Goal: Task Accomplishment & Management: Complete application form

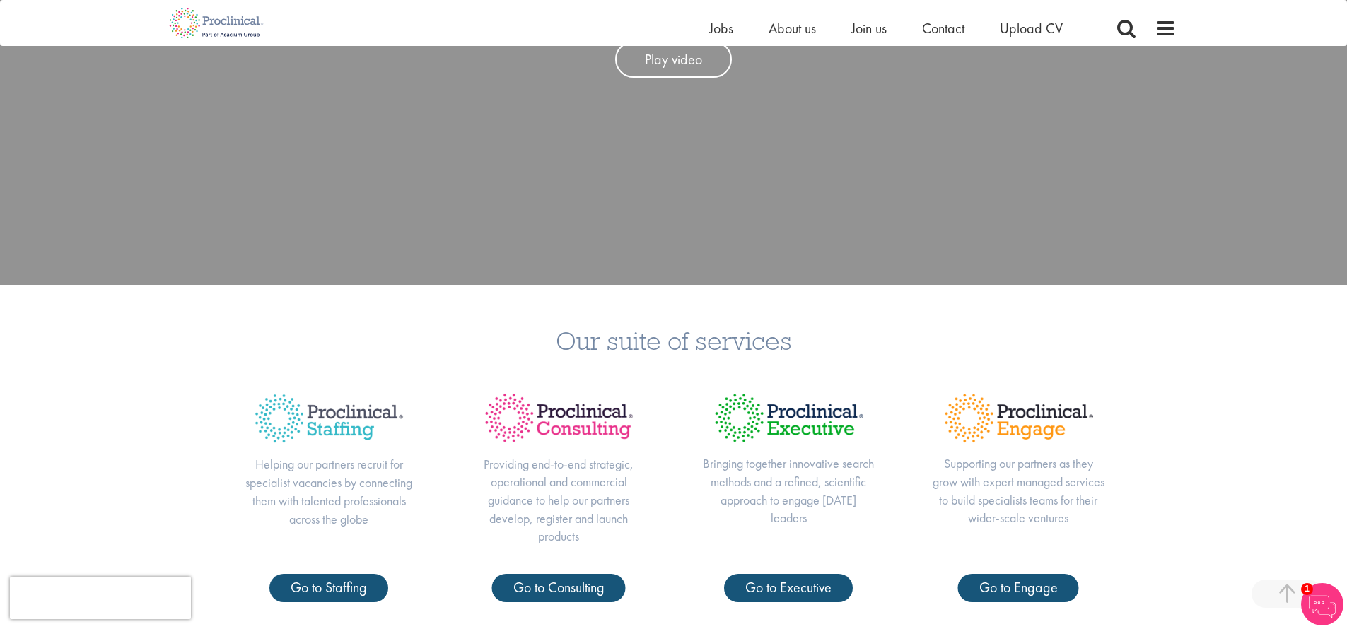
scroll to position [476, 0]
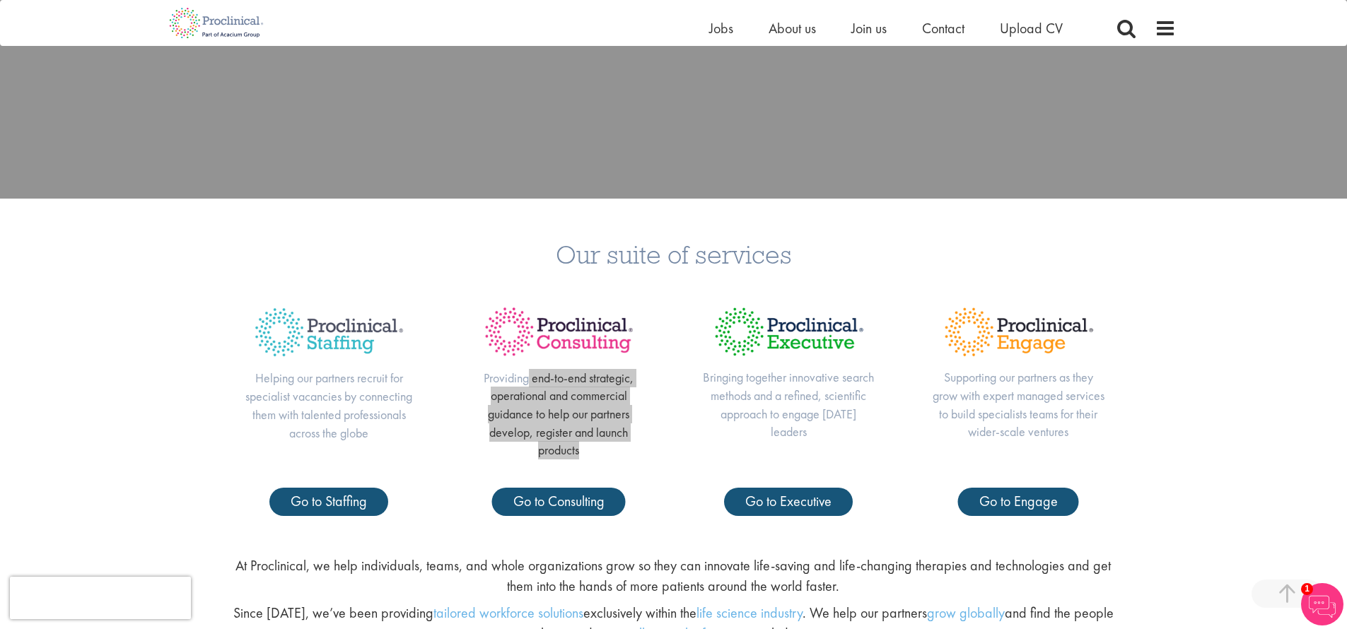
drag, startPoint x: 0, startPoint y: 0, endPoint x: 631, endPoint y: 450, distance: 774.9
click at [631, 450] on p "Providing end-to-end strategic, operational and commercial guidance to help our…" at bounding box center [558, 414] width 173 height 91
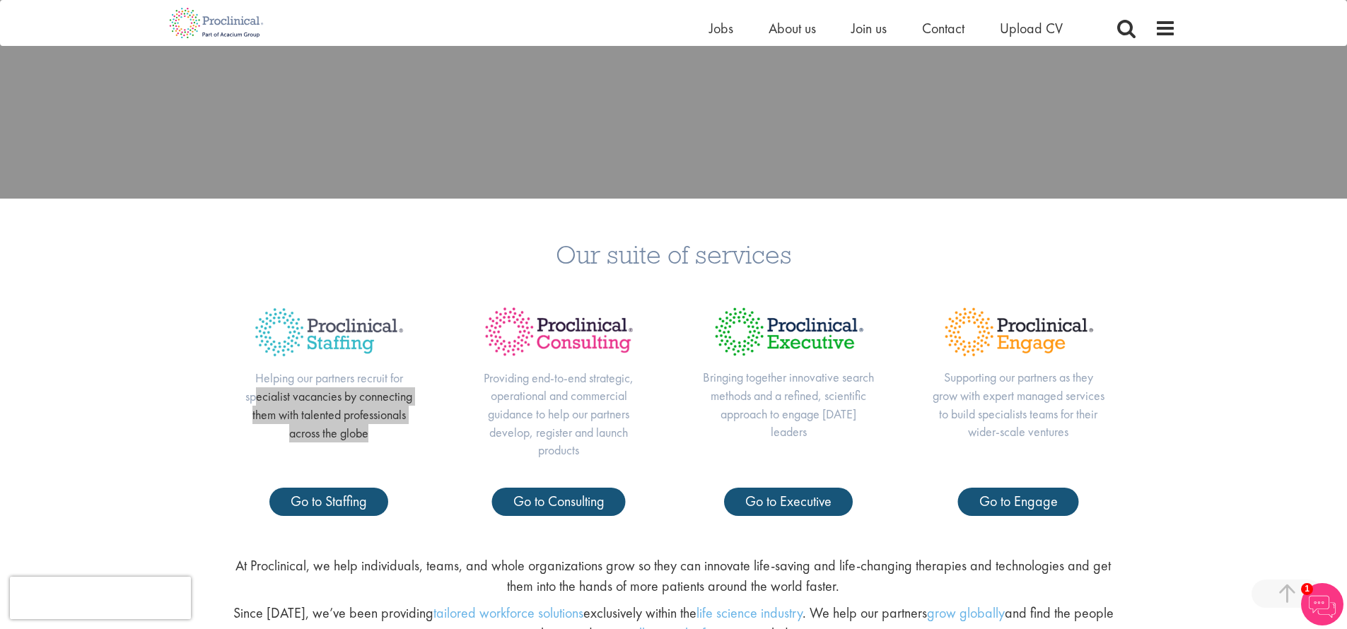
drag, startPoint x: 631, startPoint y: 450, endPoint x: 381, endPoint y: 437, distance: 250.5
click at [381, 437] on p "Helping our partners recruit for specialist vacancies by connecting them with t…" at bounding box center [328, 405] width 173 height 73
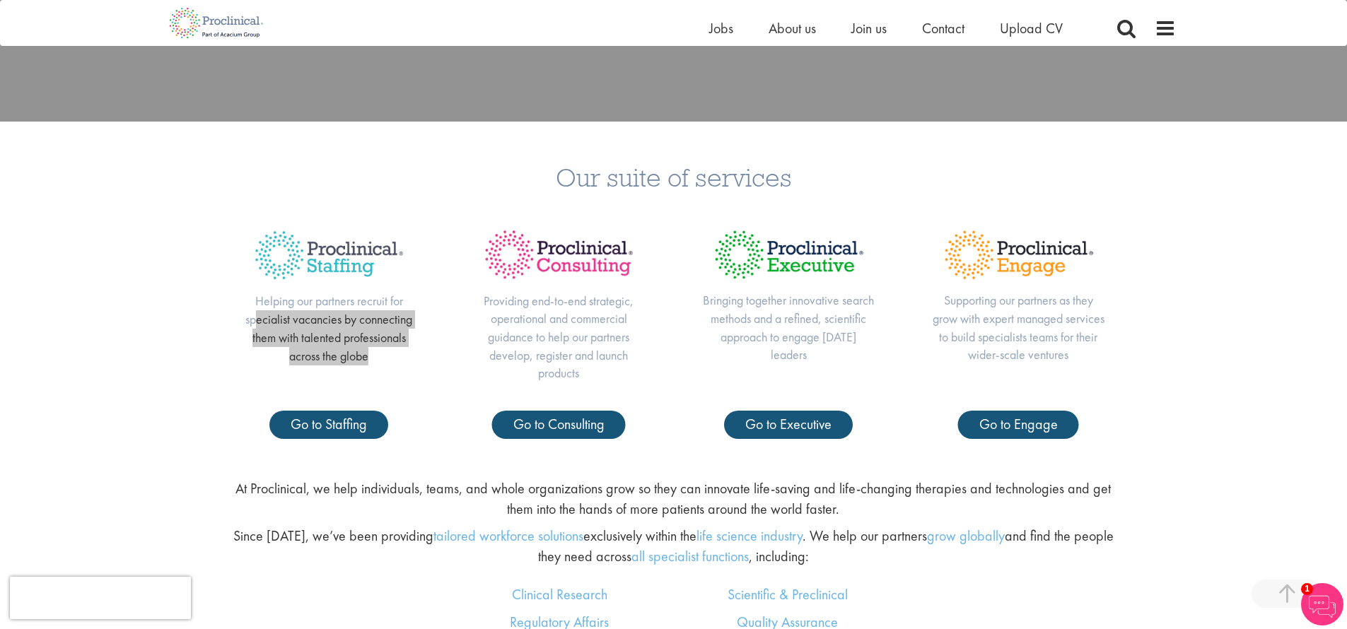
scroll to position [0, 0]
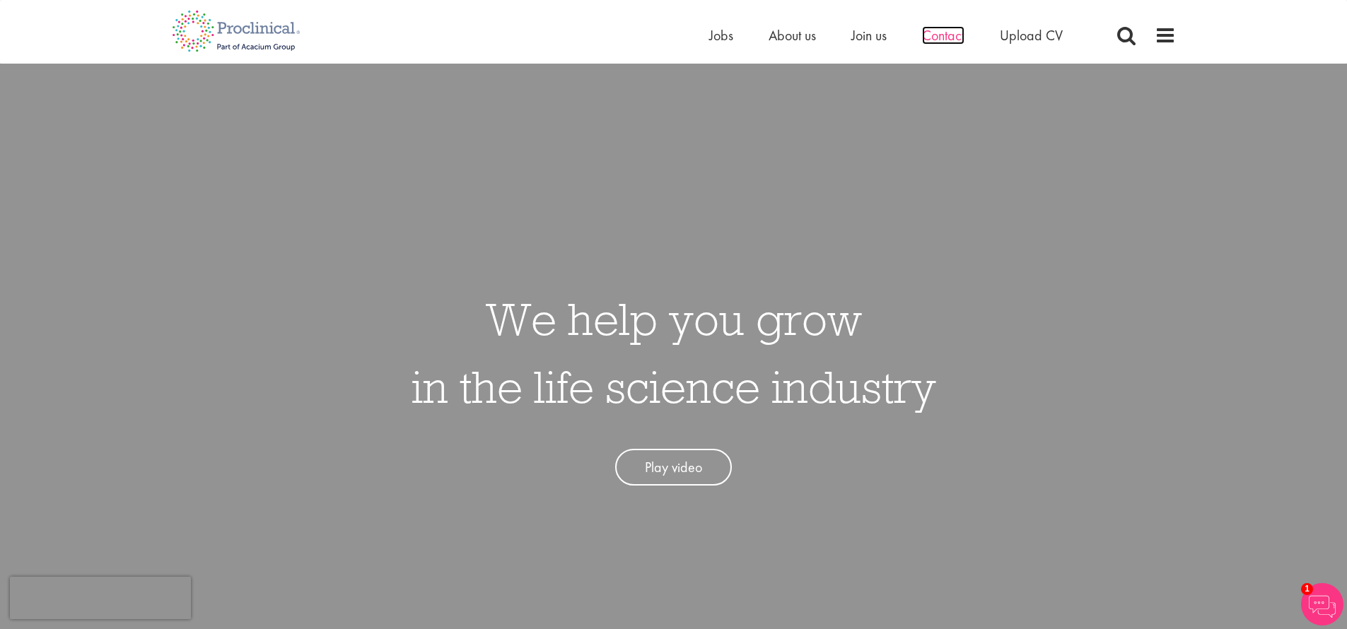
drag, startPoint x: 381, startPoint y: 437, endPoint x: 958, endPoint y: 40, distance: 700.9
click at [958, 40] on span "Contact" at bounding box center [943, 35] width 42 height 18
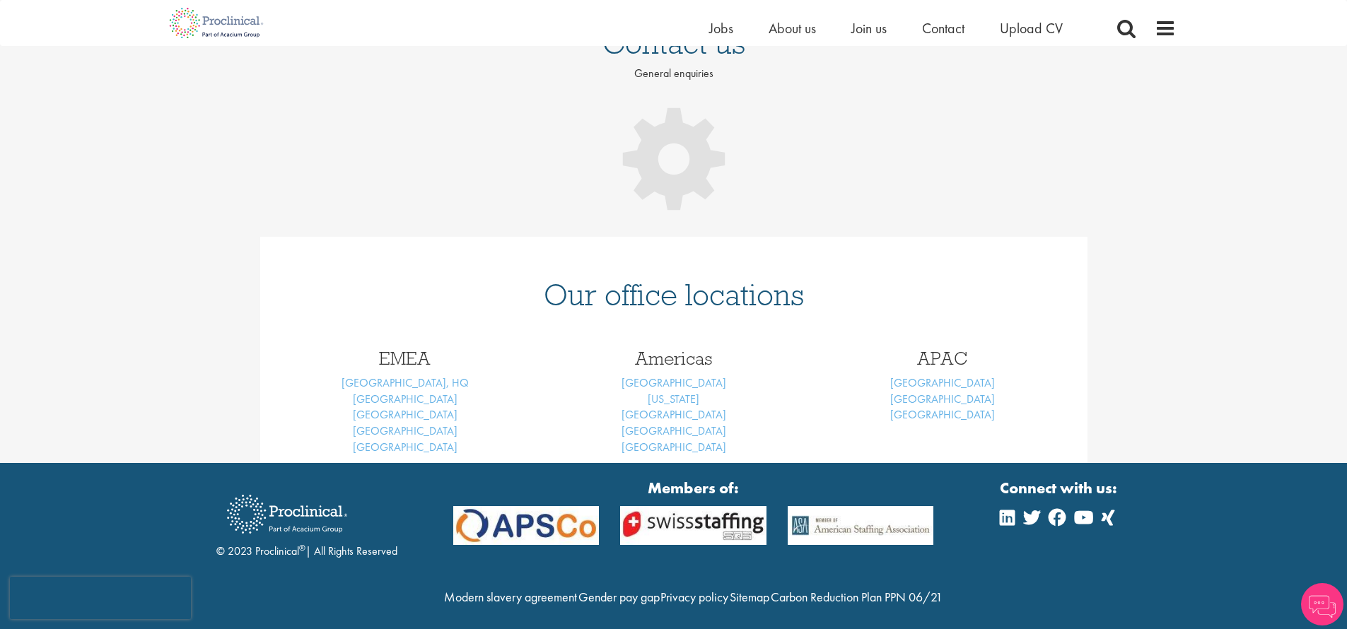
scroll to position [33, 0]
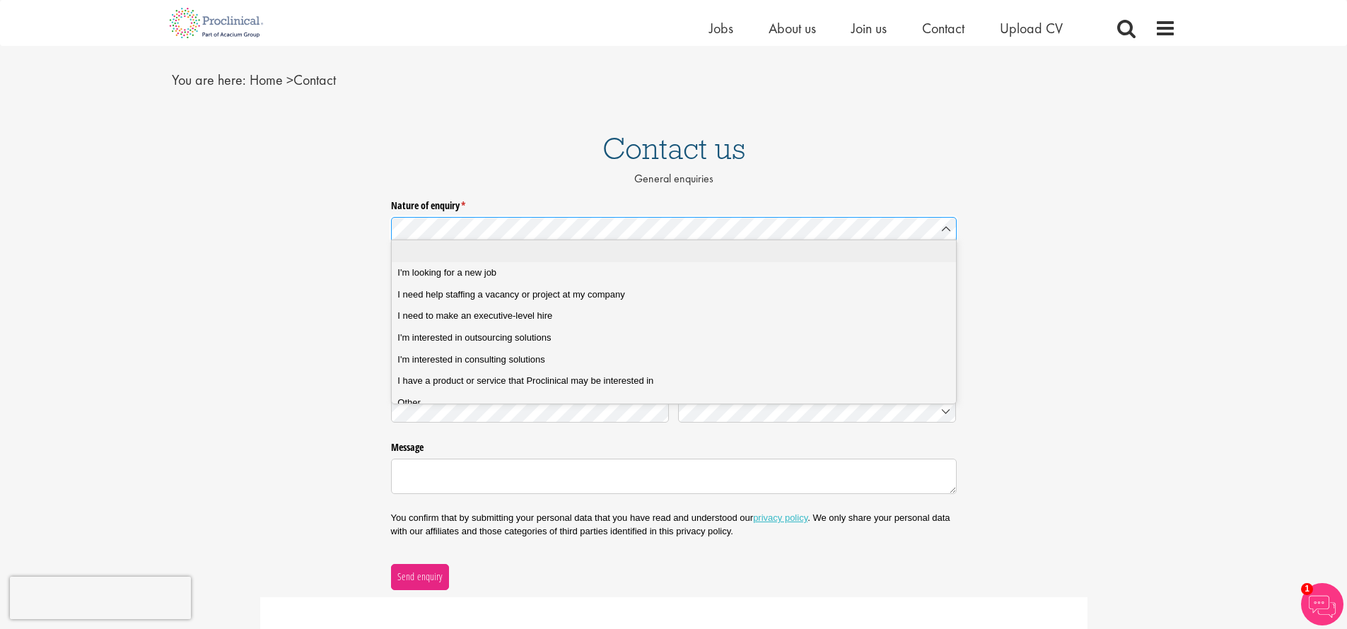
click at [571, 266] on div "I'm looking for a new job" at bounding box center [678, 272] width 563 height 13
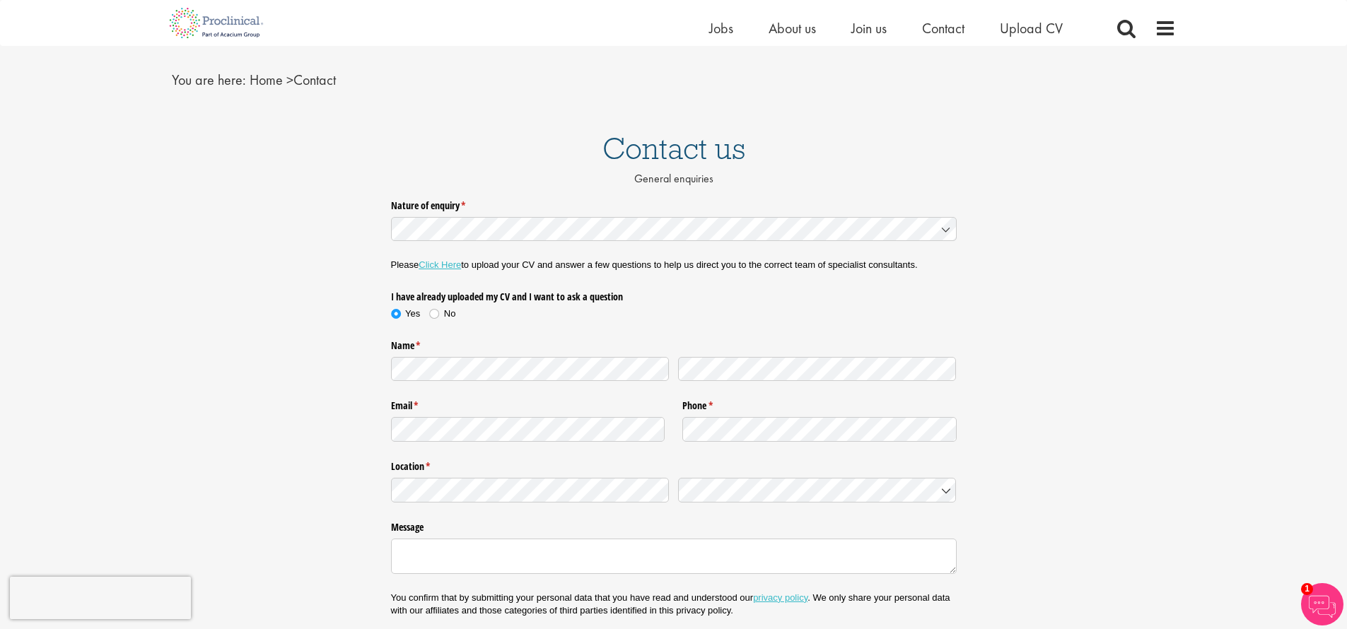
click at [450, 266] on link "Click Here" at bounding box center [439, 264] width 42 height 11
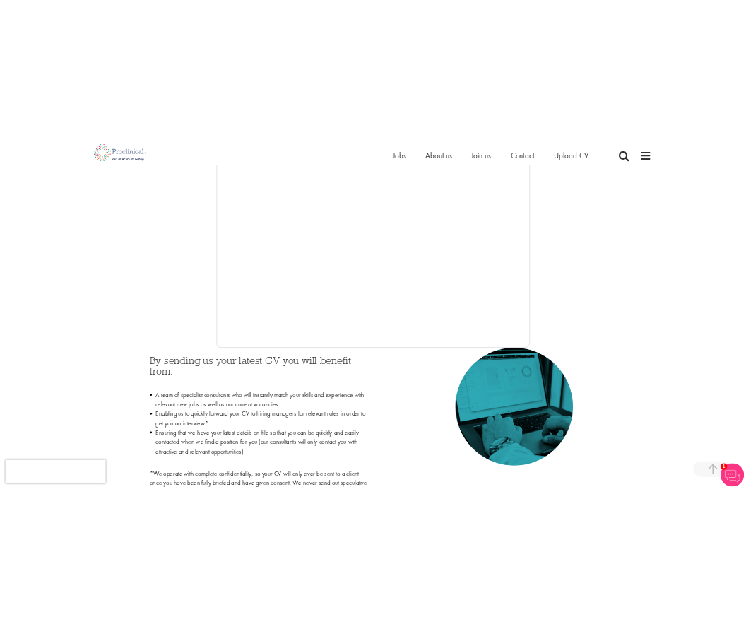
scroll to position [443, 0]
